Goal: Information Seeking & Learning: Learn about a topic

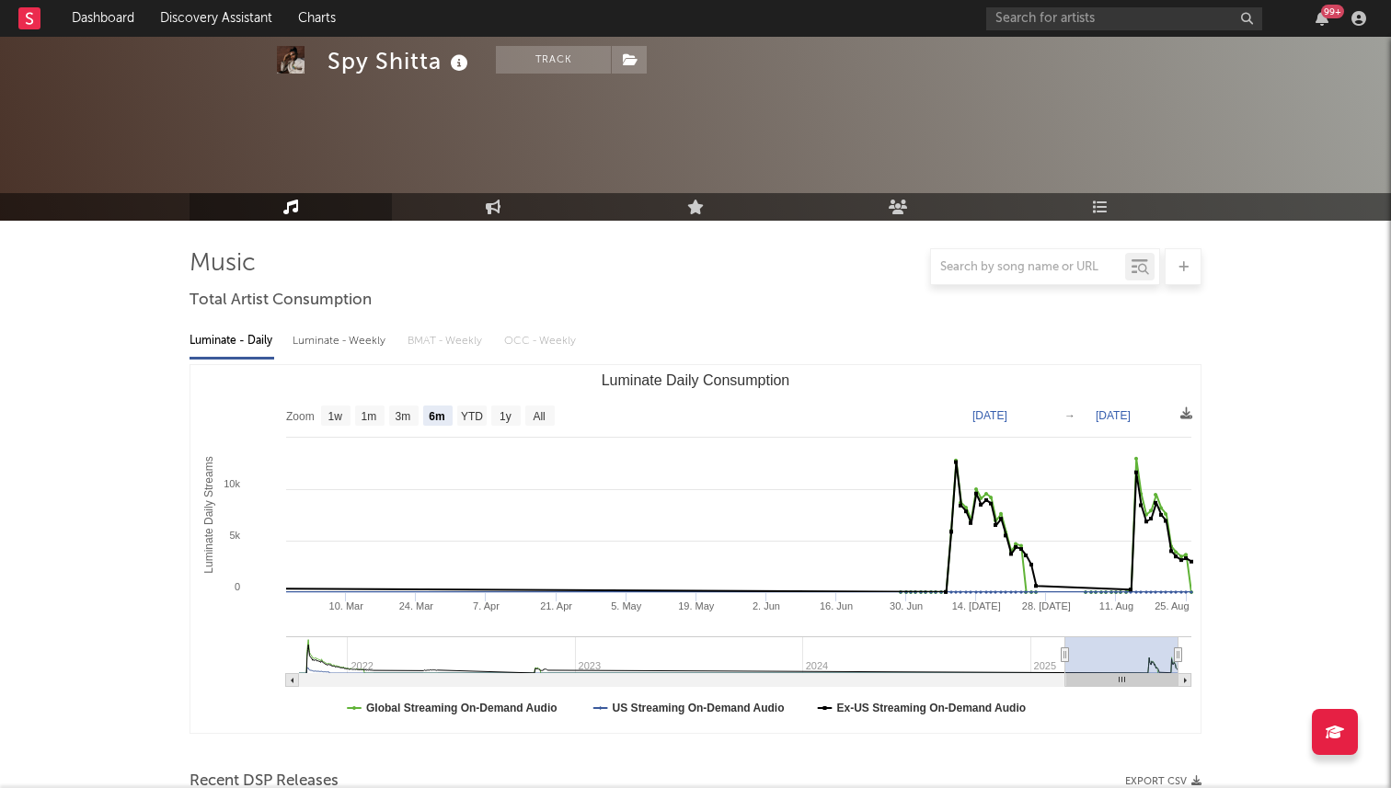
select select "6m"
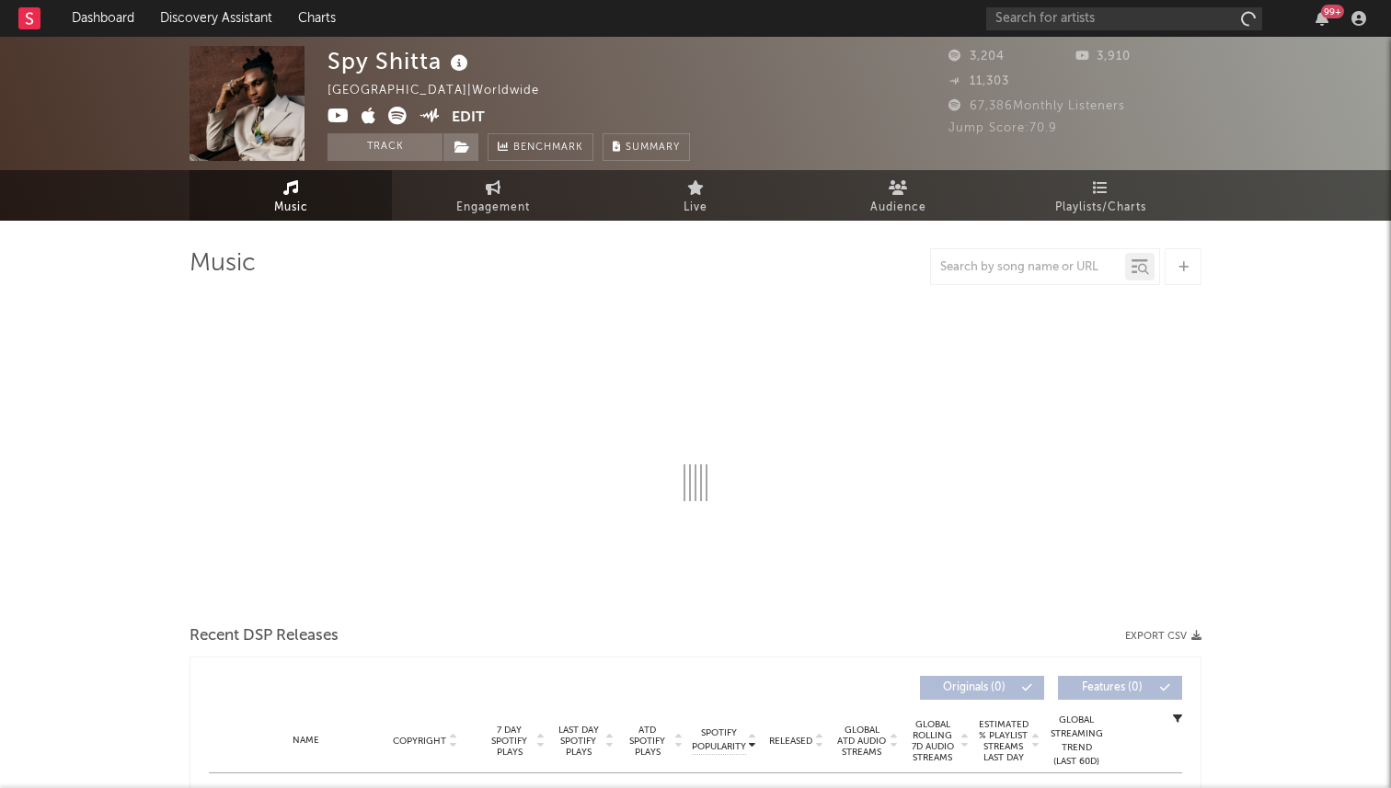
select select "6m"
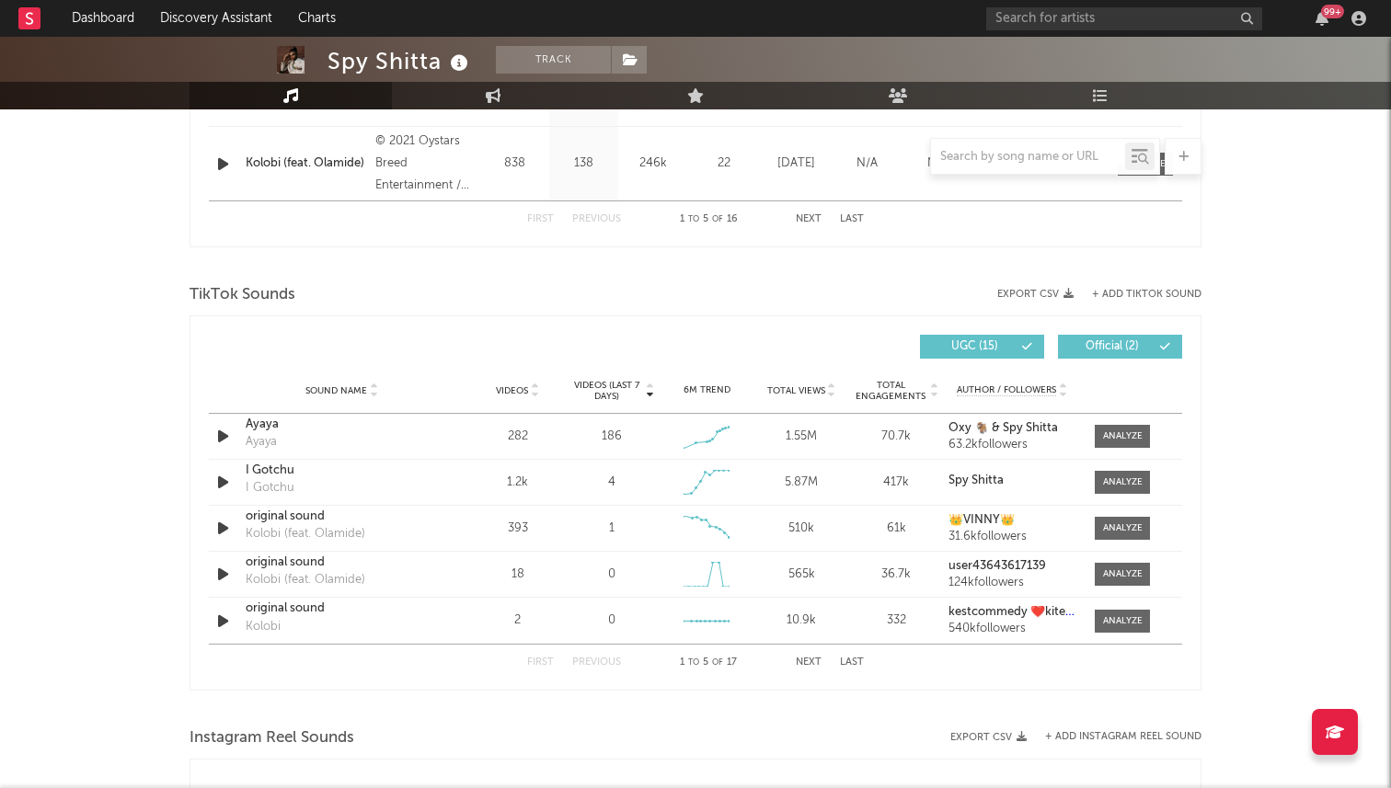
scroll to position [1084, 0]
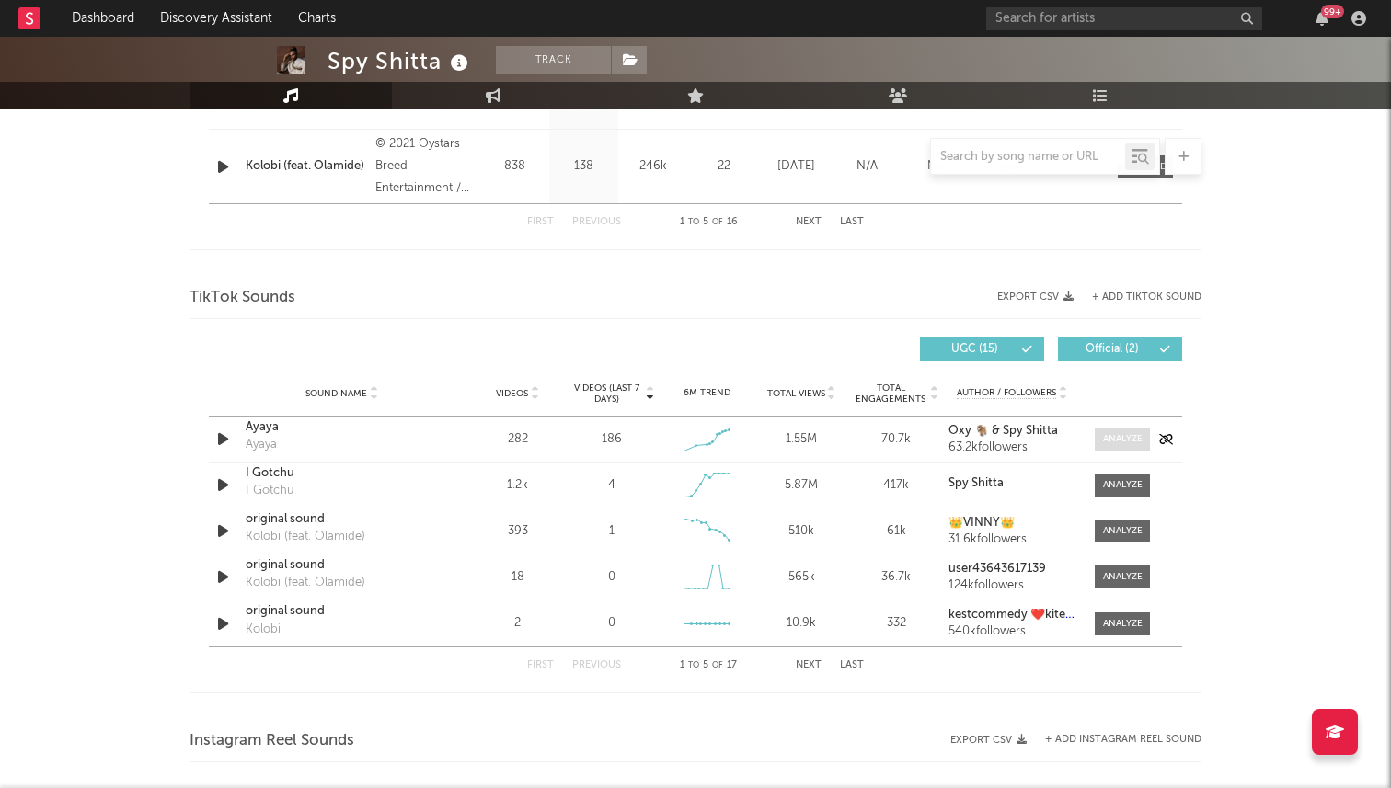
click at [1100, 445] on span at bounding box center [1122, 439] width 55 height 23
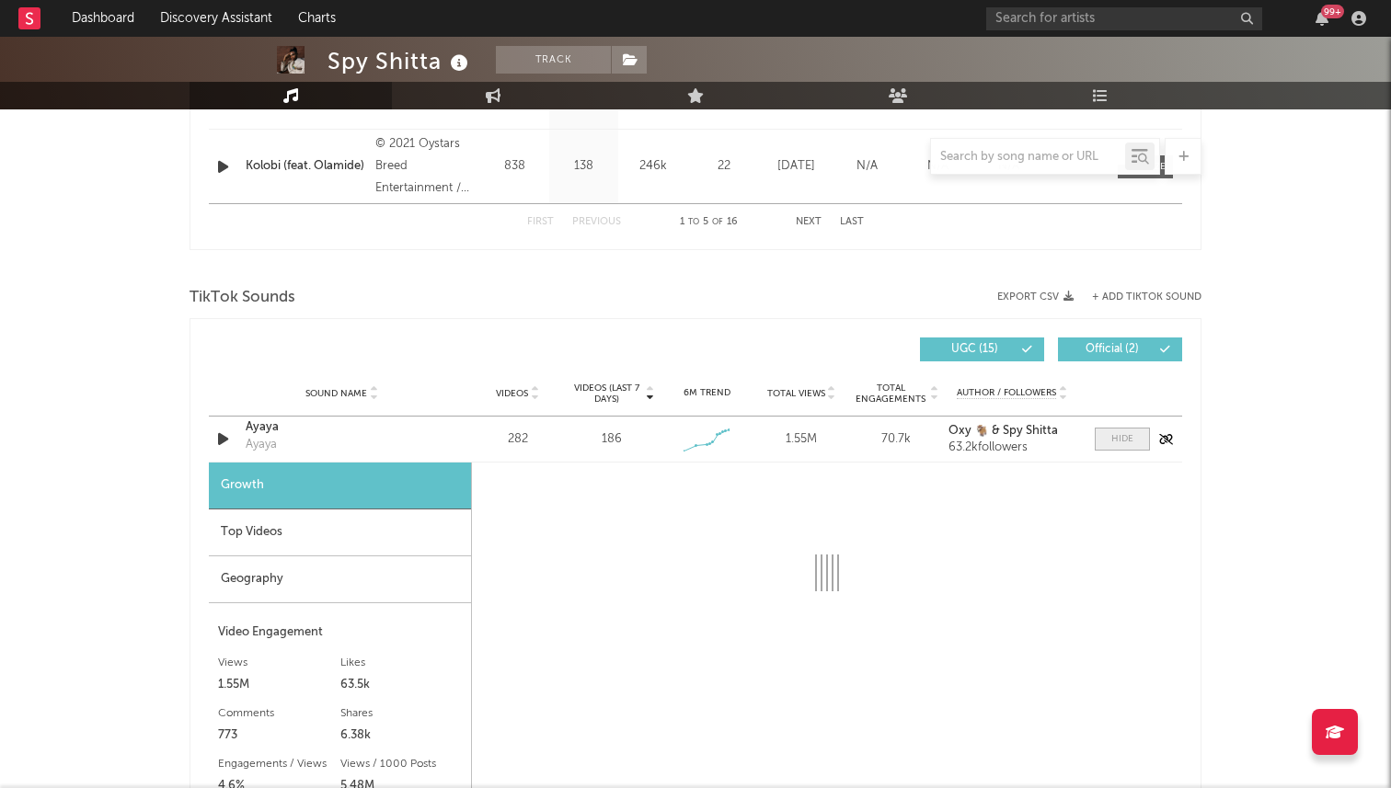
select select "1w"
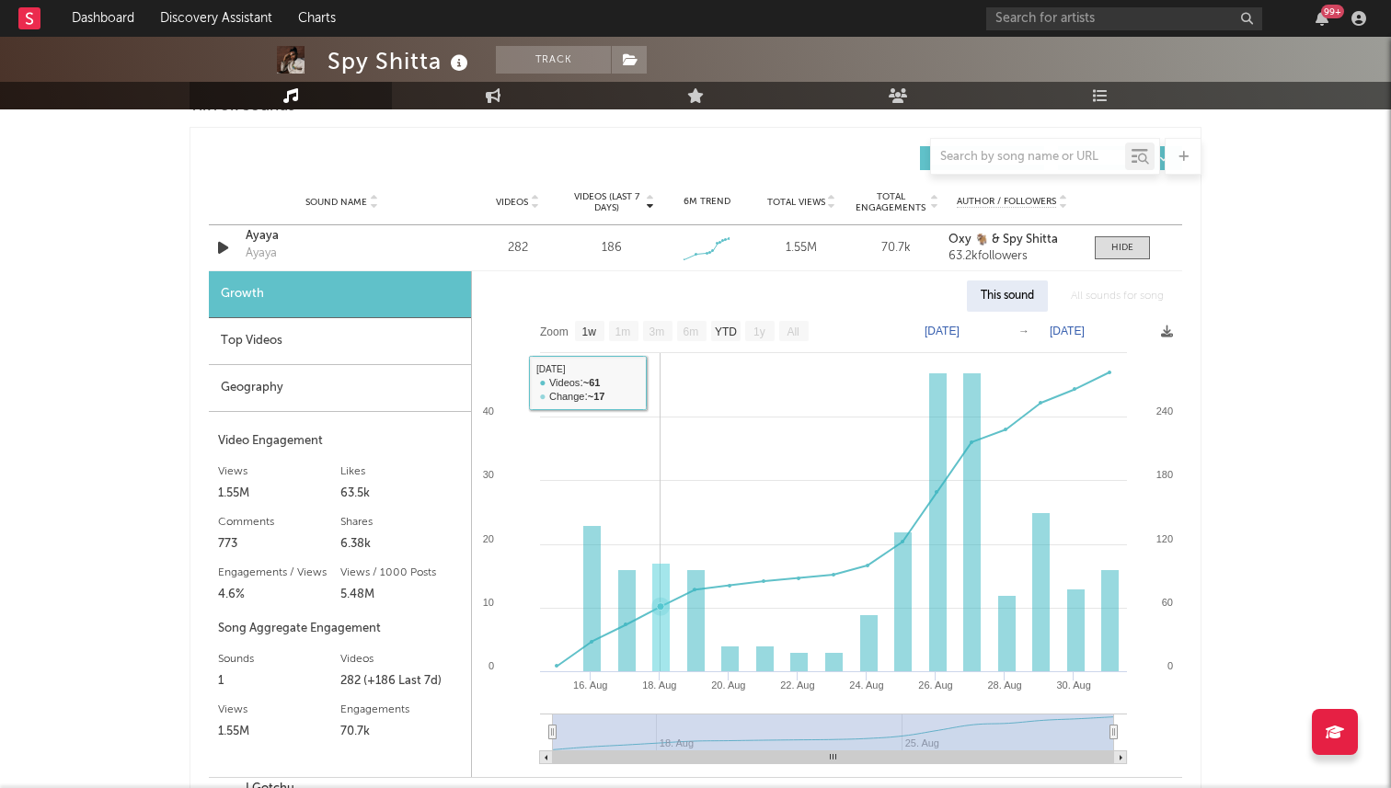
scroll to position [1280, 0]
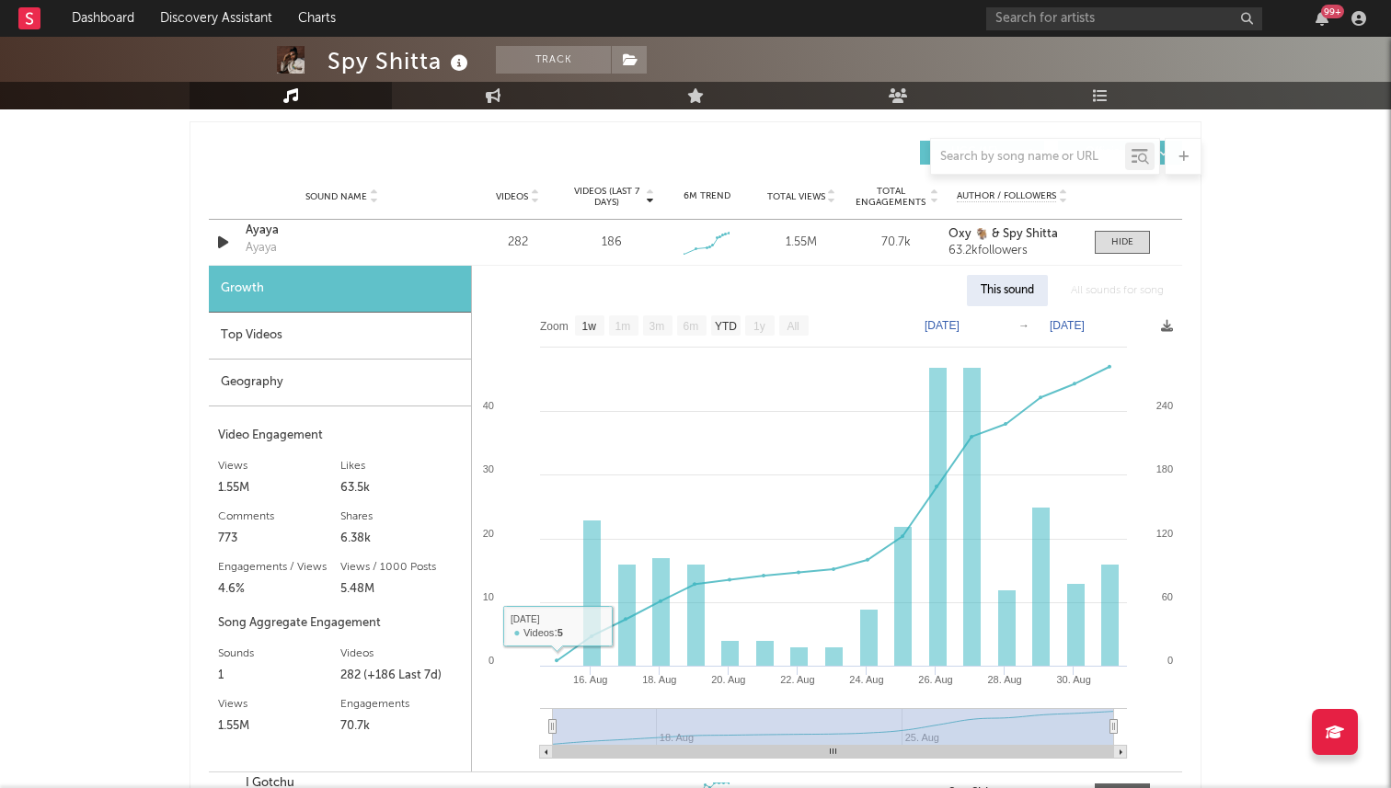
click at [313, 382] on div "Geography" at bounding box center [340, 383] width 262 height 47
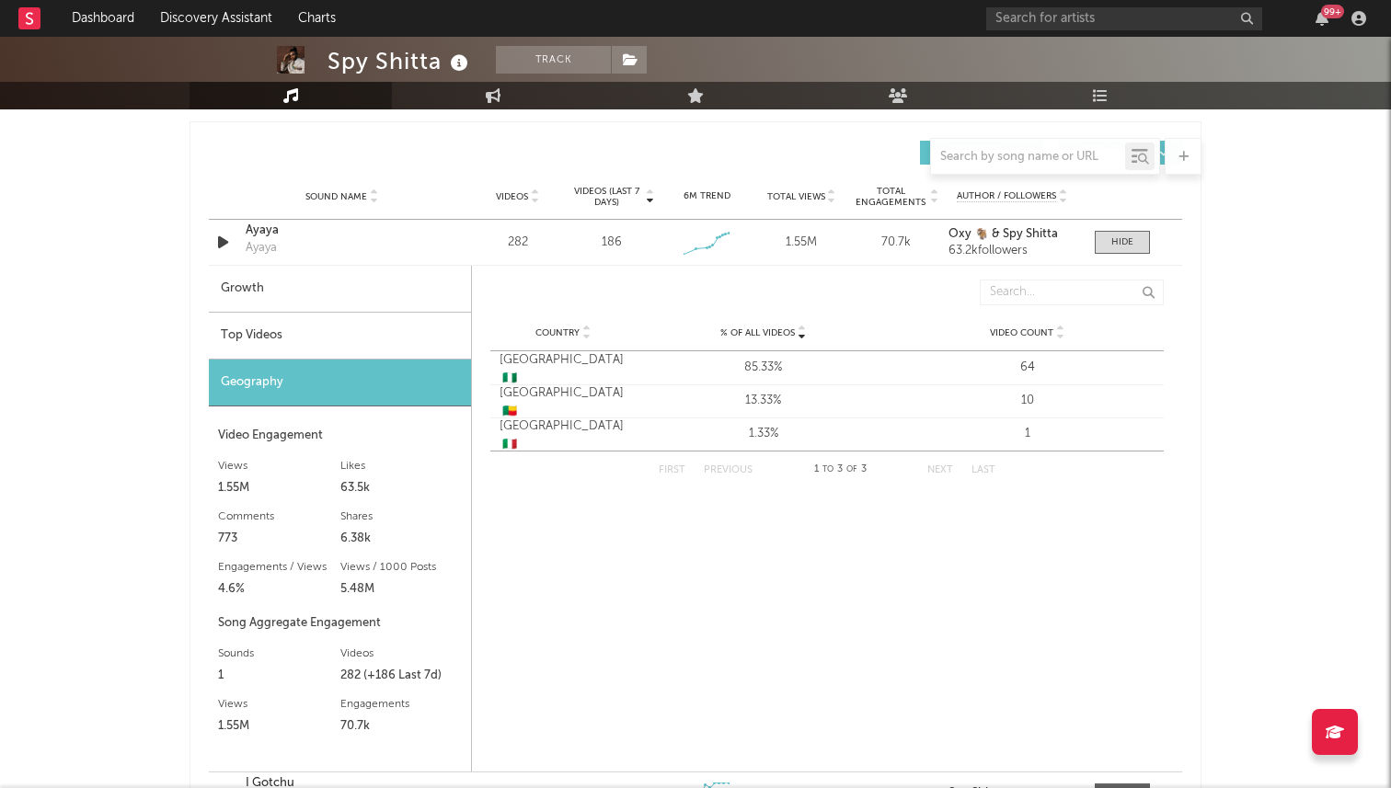
click at [303, 340] on div "Top Videos" at bounding box center [340, 336] width 262 height 47
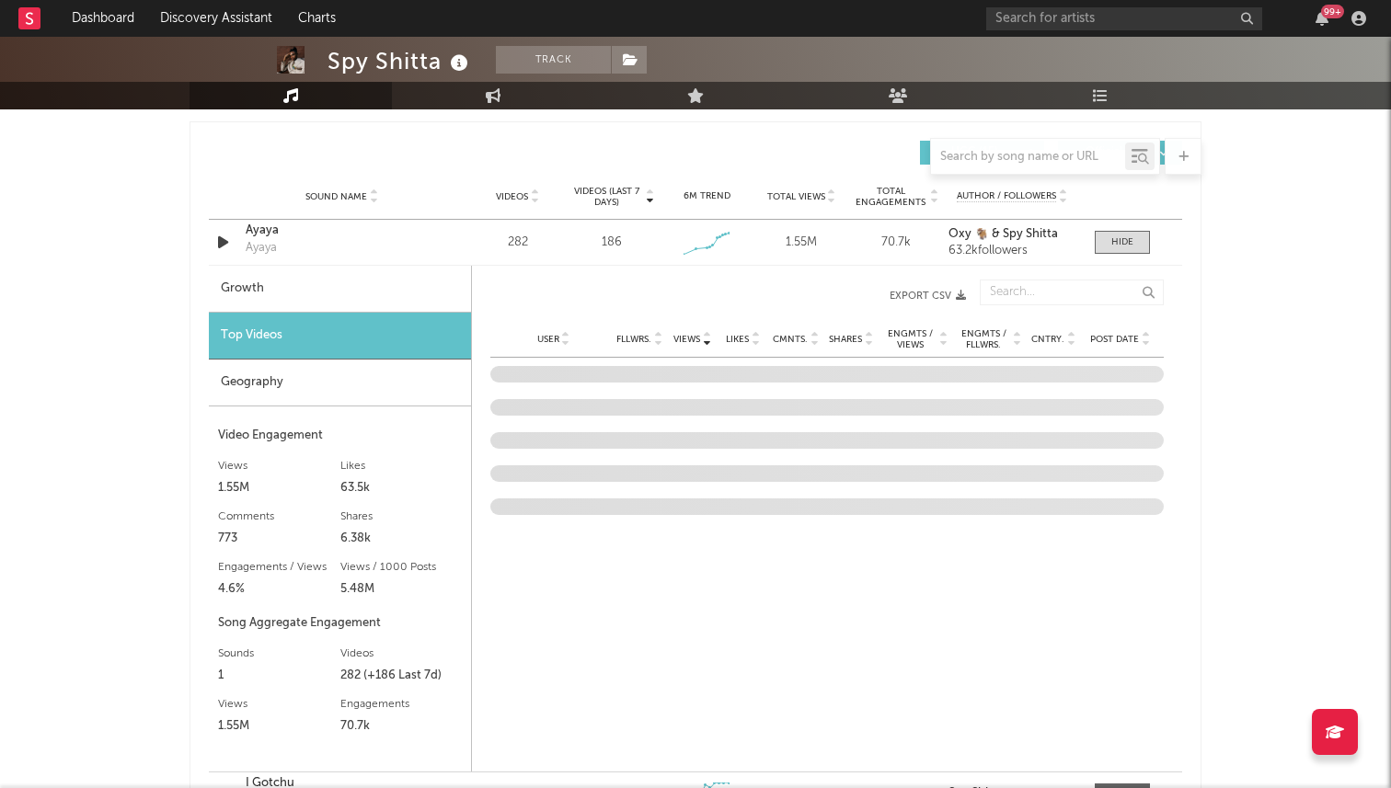
click at [358, 392] on div "Geography" at bounding box center [340, 383] width 262 height 47
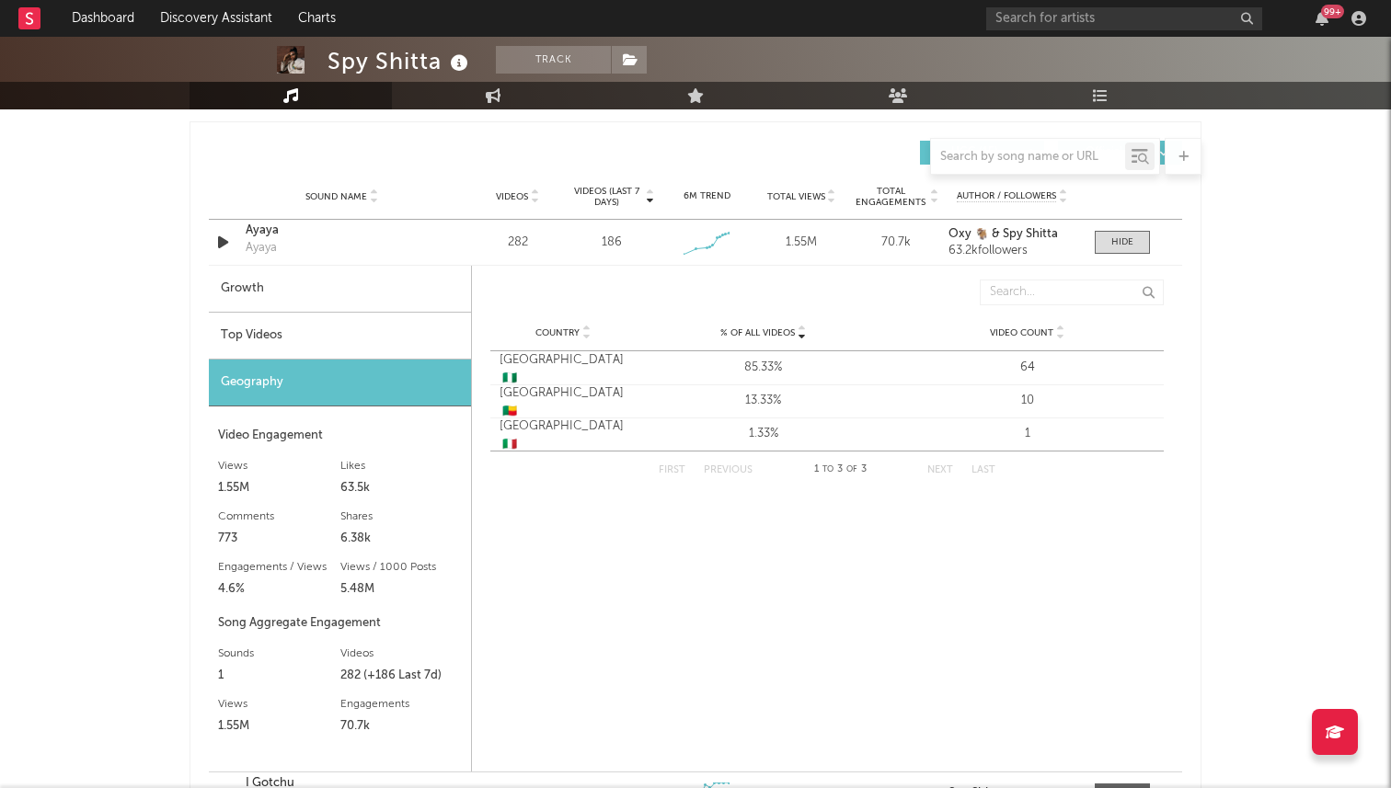
click at [348, 350] on div "Top Videos" at bounding box center [340, 336] width 262 height 47
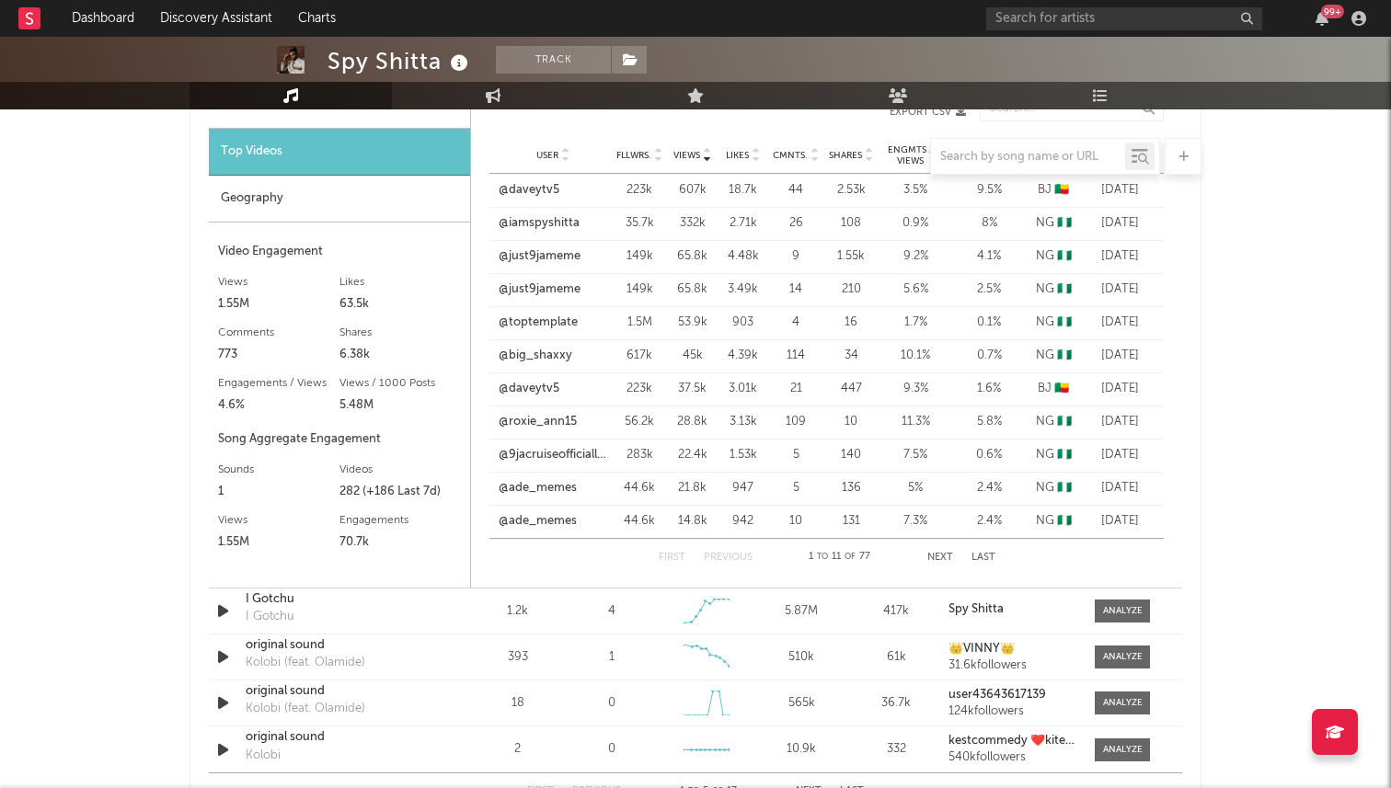
scroll to position [1460, 0]
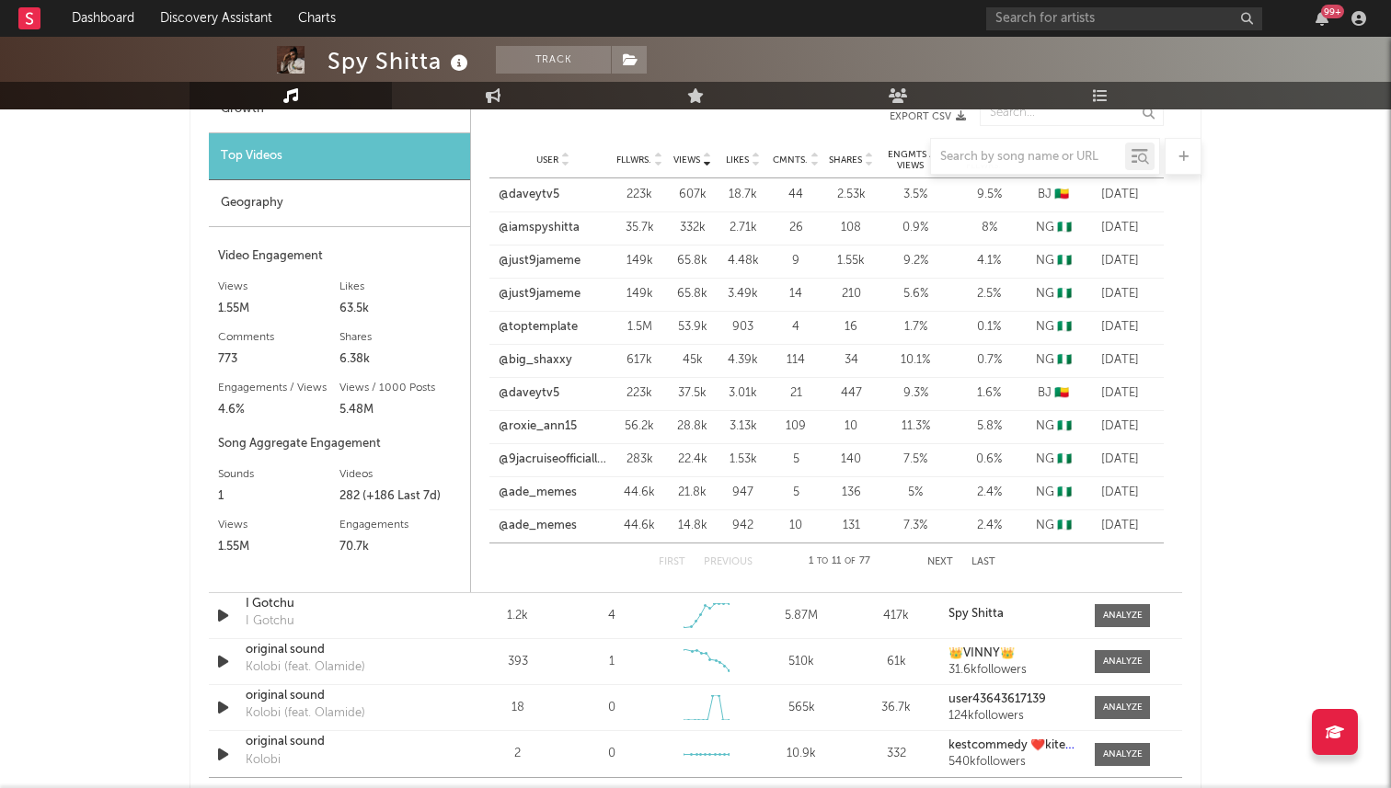
click at [946, 557] on button "Next" at bounding box center [940, 562] width 26 height 10
click at [939, 558] on button "Next" at bounding box center [940, 562] width 26 height 10
click at [938, 558] on button "Next" at bounding box center [940, 562] width 26 height 10
click at [671, 561] on button "First" at bounding box center [672, 562] width 27 height 10
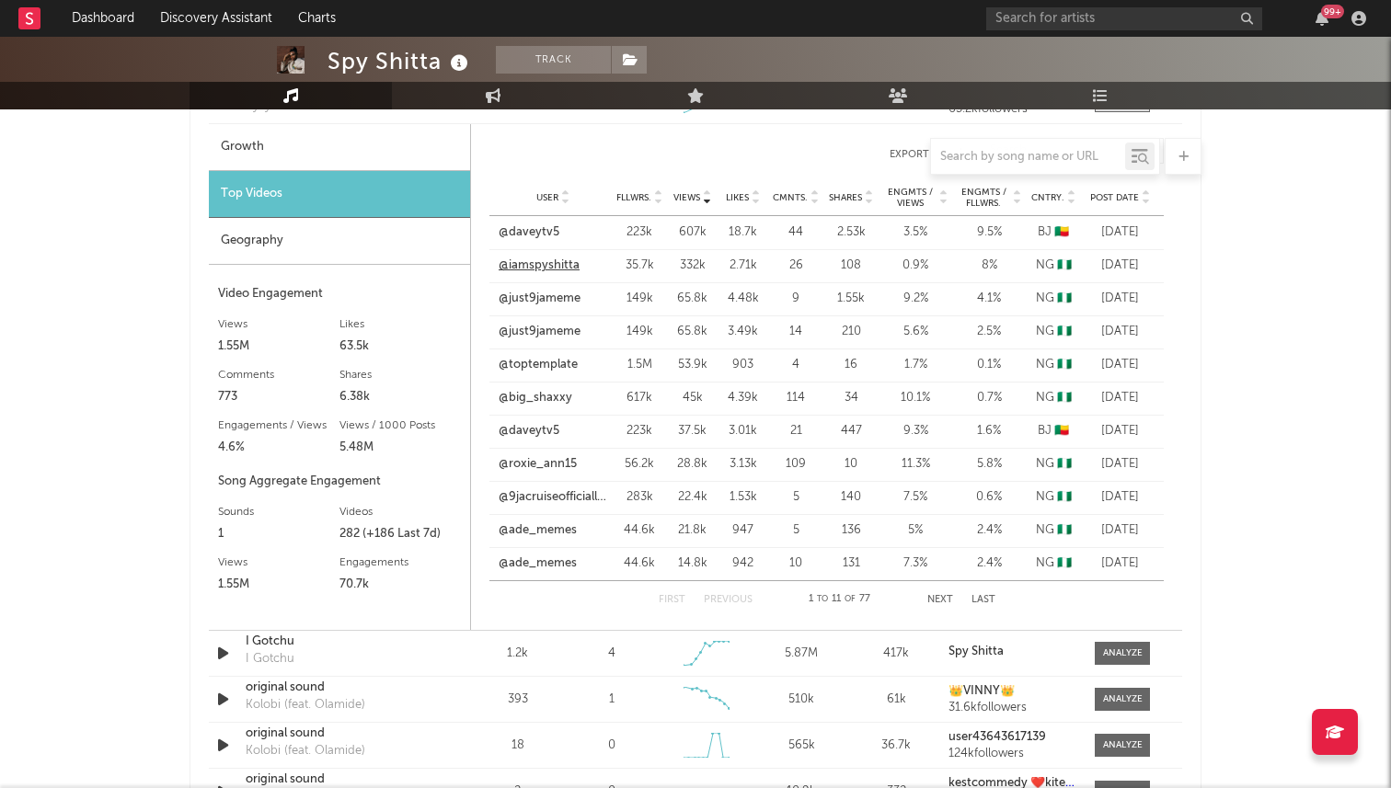
scroll to position [1407, 0]
